Goal: Register for event/course

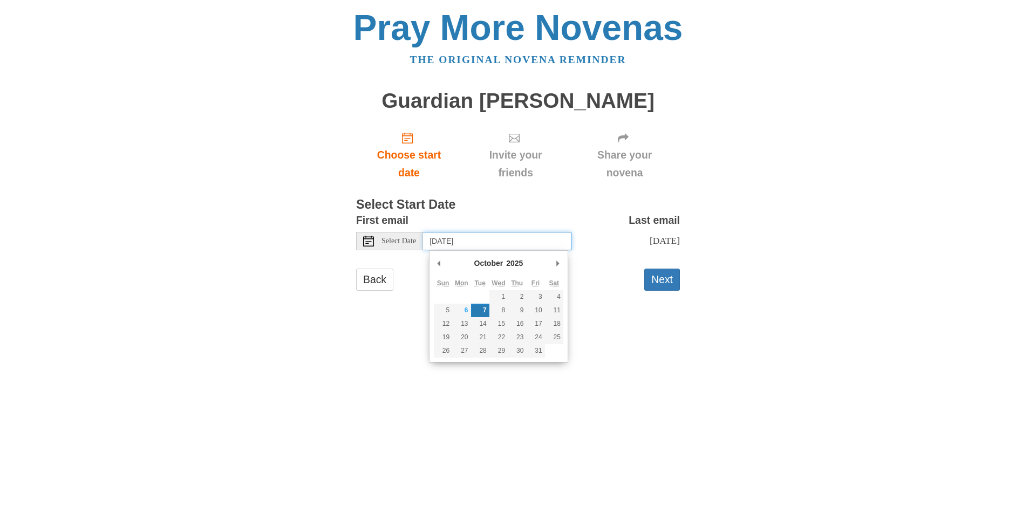
click at [517, 244] on input "Tuesday, October 7th" at bounding box center [497, 241] width 149 height 18
type input "Saturday, October 4th"
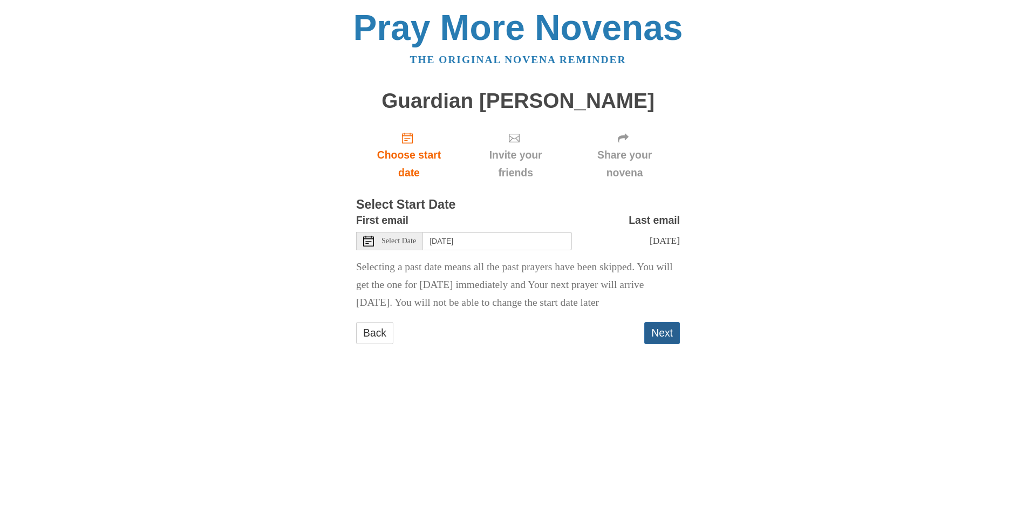
click at [659, 344] on button "Next" at bounding box center [662, 333] width 36 height 22
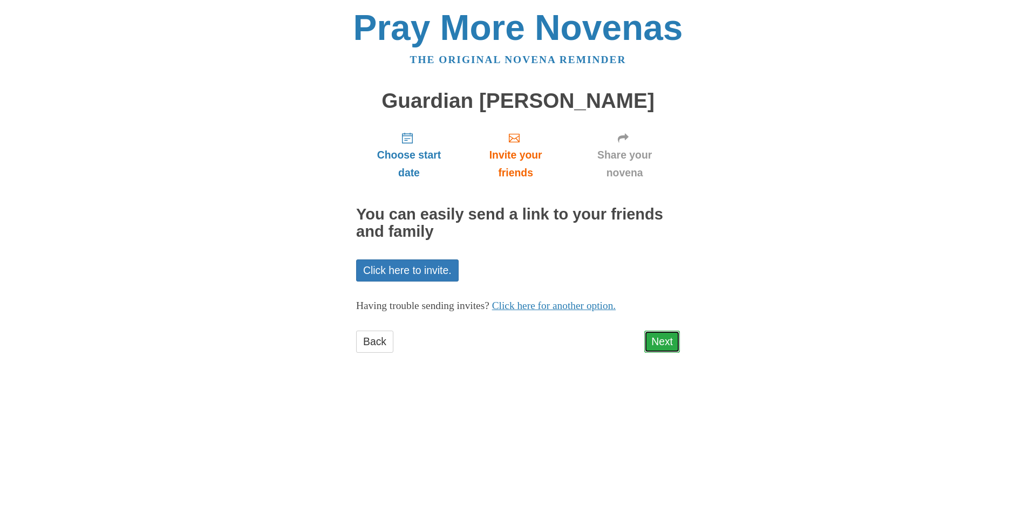
click at [671, 346] on link "Next" at bounding box center [662, 342] width 36 height 22
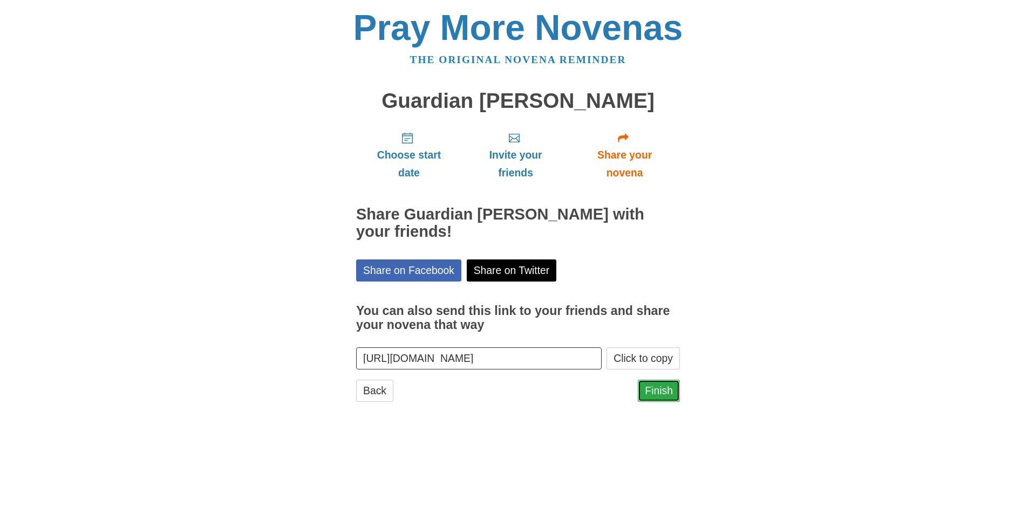
click at [666, 387] on link "Finish" at bounding box center [659, 391] width 42 height 22
